Goal: Find specific page/section: Find specific page/section

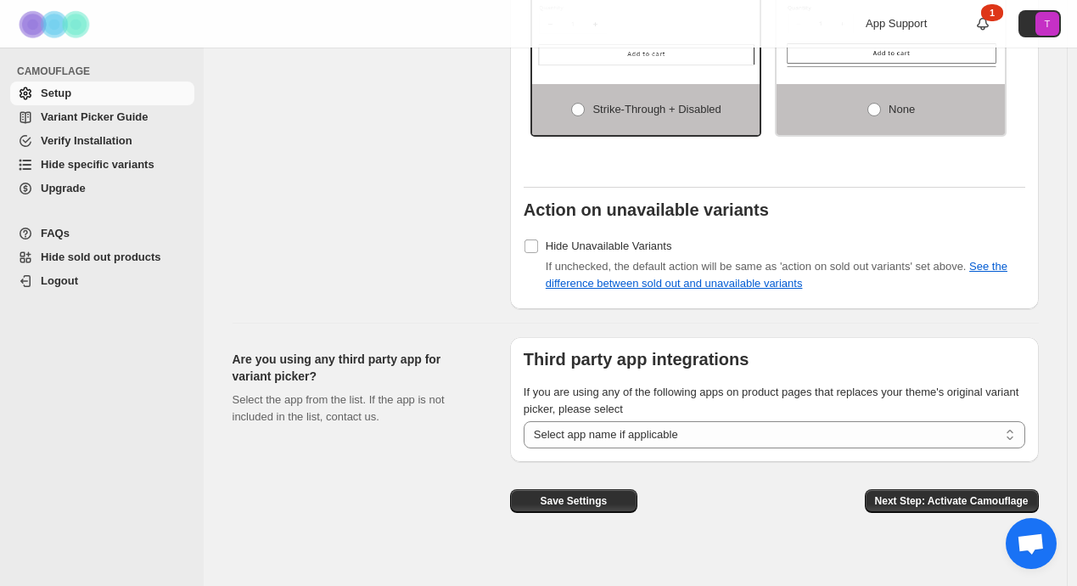
scroll to position [1514, 0]
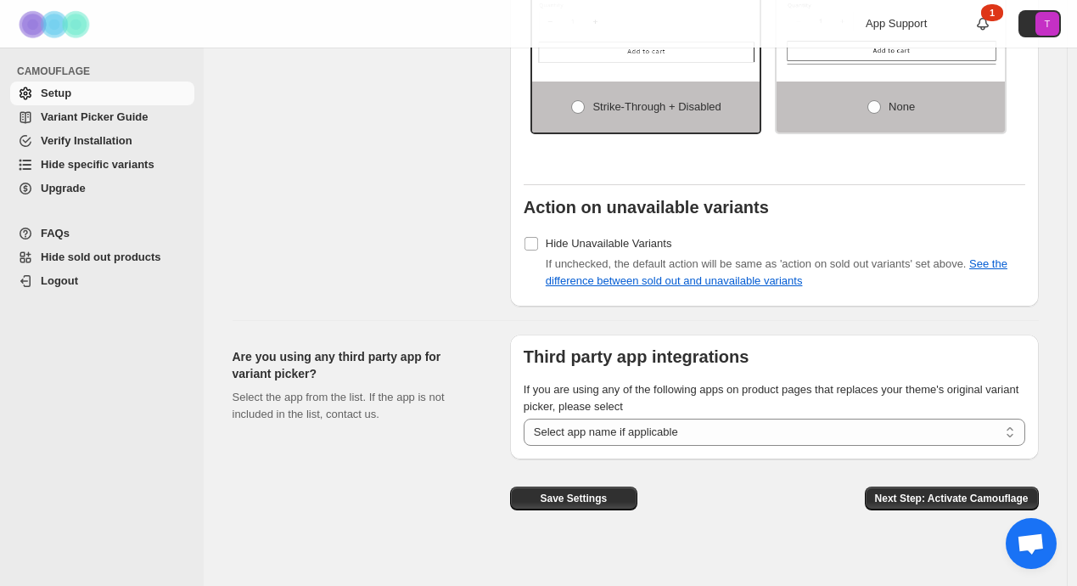
click at [121, 117] on span "Variant Picker Guide" at bounding box center [94, 116] width 107 height 13
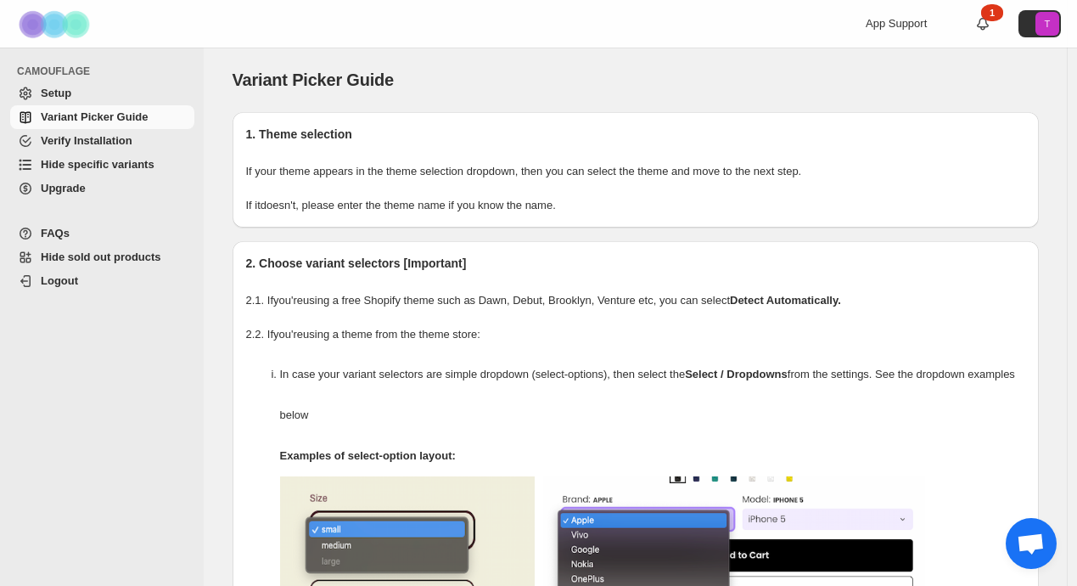
click at [113, 192] on span "Upgrade" at bounding box center [116, 188] width 150 height 17
